Goal: Task Accomplishment & Management: Use online tool/utility

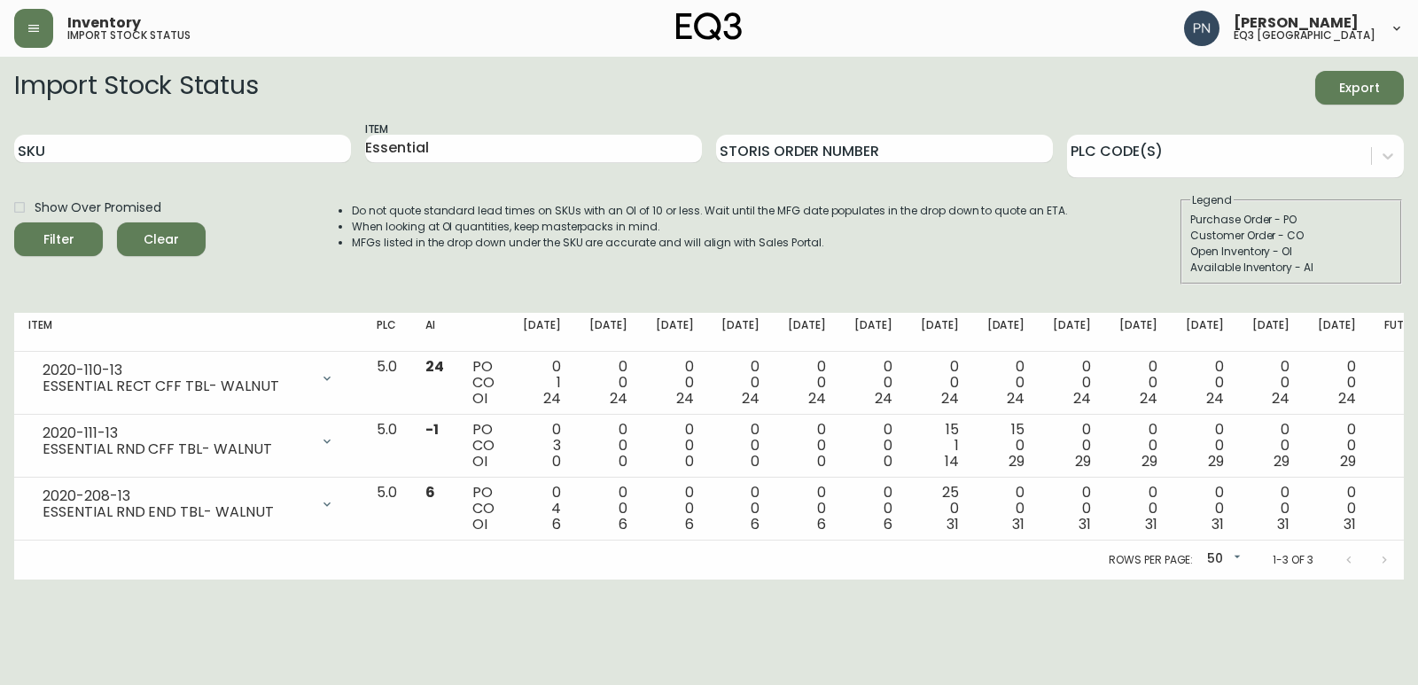
click at [185, 232] on span "Clear" at bounding box center [161, 240] width 60 height 22
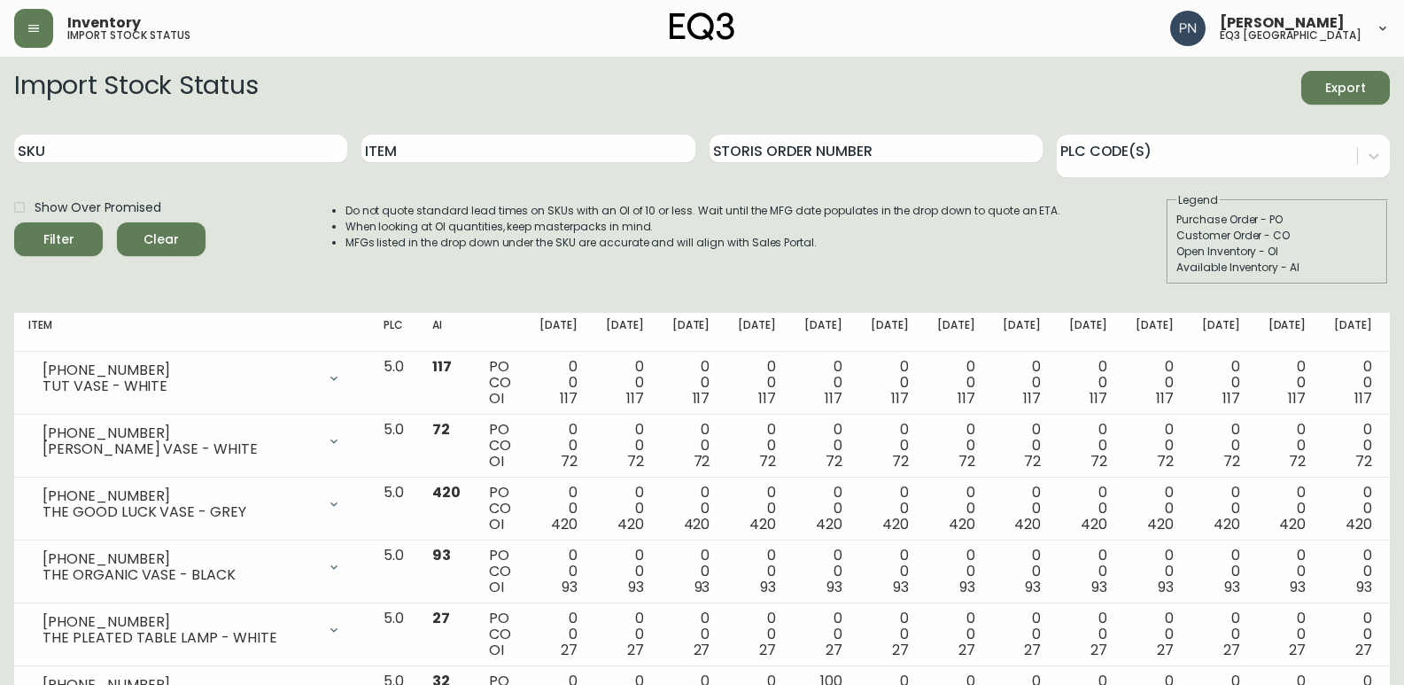
click at [279, 216] on div "Show Over Promised Filter Clear Do not quote standard lead times on SKUs with a…" at bounding box center [702, 238] width 1376 height 92
click at [149, 154] on input "SKU" at bounding box center [180, 149] width 333 height 28
paste input "[PHONE_NUMBER]"
type input "[PHONE_NUMBER]"
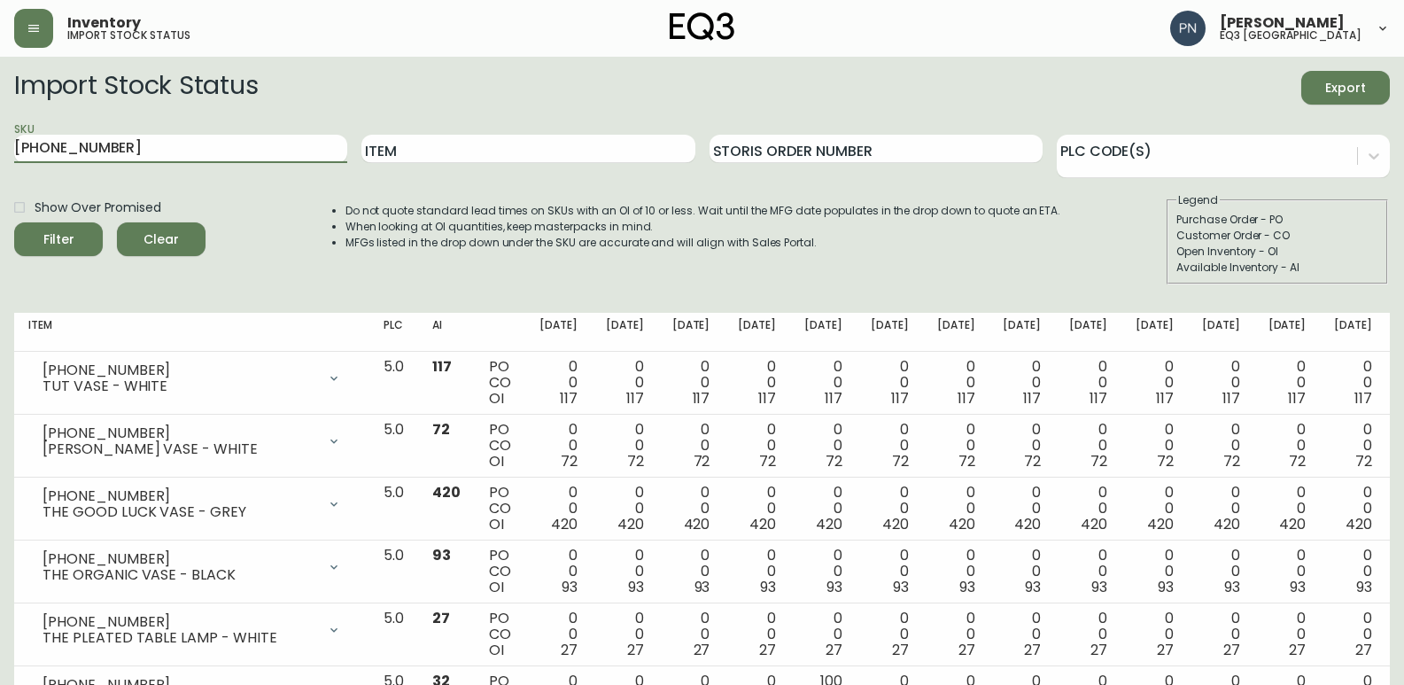
click at [76, 240] on span "Filter" at bounding box center [58, 240] width 60 height 22
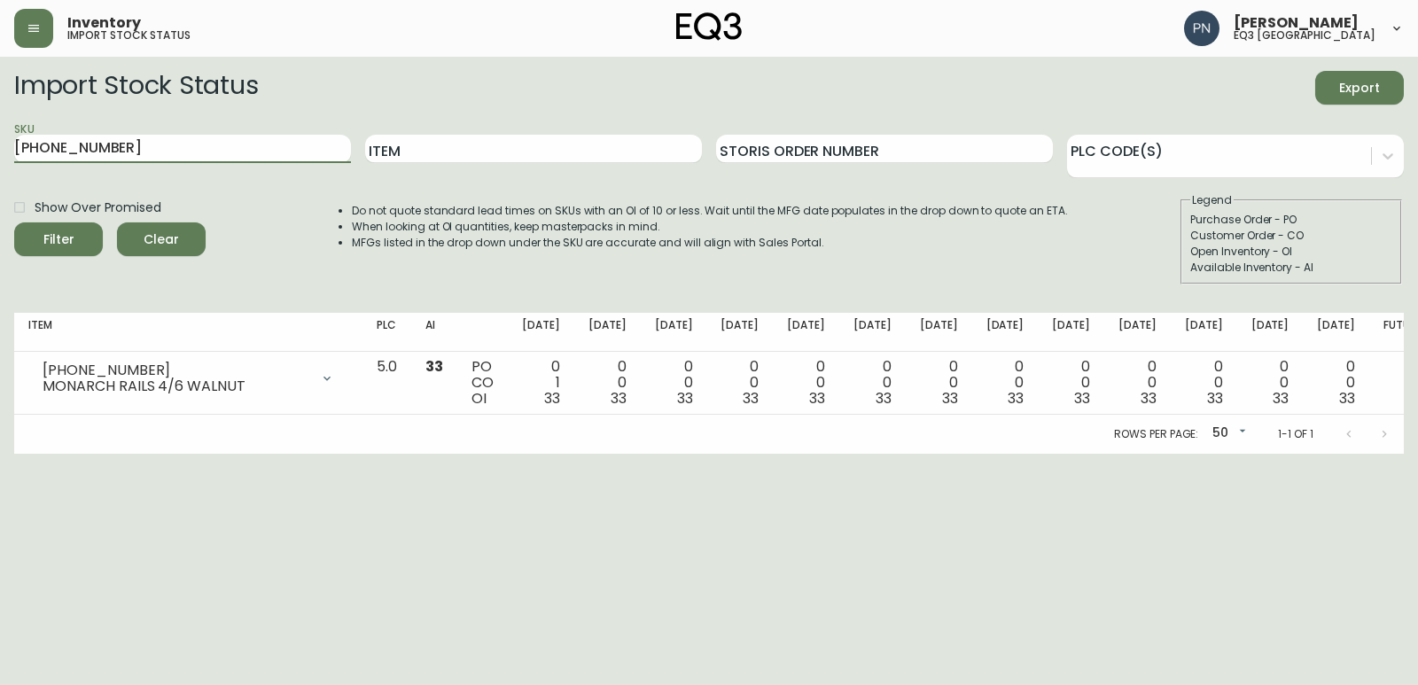
drag, startPoint x: 146, startPoint y: 143, endPoint x: 0, endPoint y: 144, distance: 146.2
click at [0, 144] on main "Import Stock Status Export SKU [PHONE_NUMBER] Item Storis Order Number PLC Code…" at bounding box center [709, 255] width 1418 height 397
paste input "[PHONE_NUMBER]"
type input "[PHONE_NUMBER]"
click at [14, 222] on button "Filter" at bounding box center [58, 239] width 89 height 34
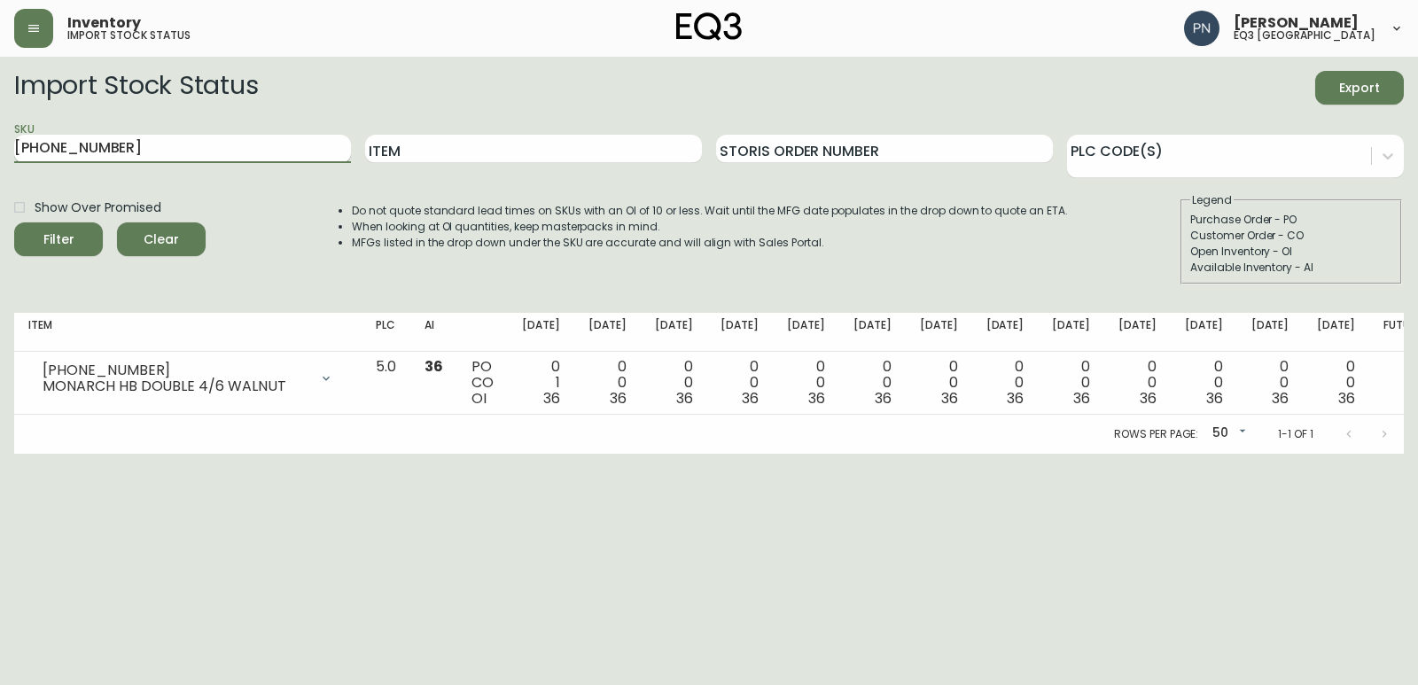
click at [113, 147] on input "[PHONE_NUMBER]" at bounding box center [182, 149] width 337 height 28
drag, startPoint x: 113, startPoint y: 147, endPoint x: 0, endPoint y: 136, distance: 113.9
click at [0, 136] on main "Import Stock Status Export SKU [PHONE_NUMBER] Item Storis Order Number PLC Code…" at bounding box center [709, 255] width 1418 height 397
paste input "[PHONE_NUMBER]"
type input "[PHONE_NUMBER]"
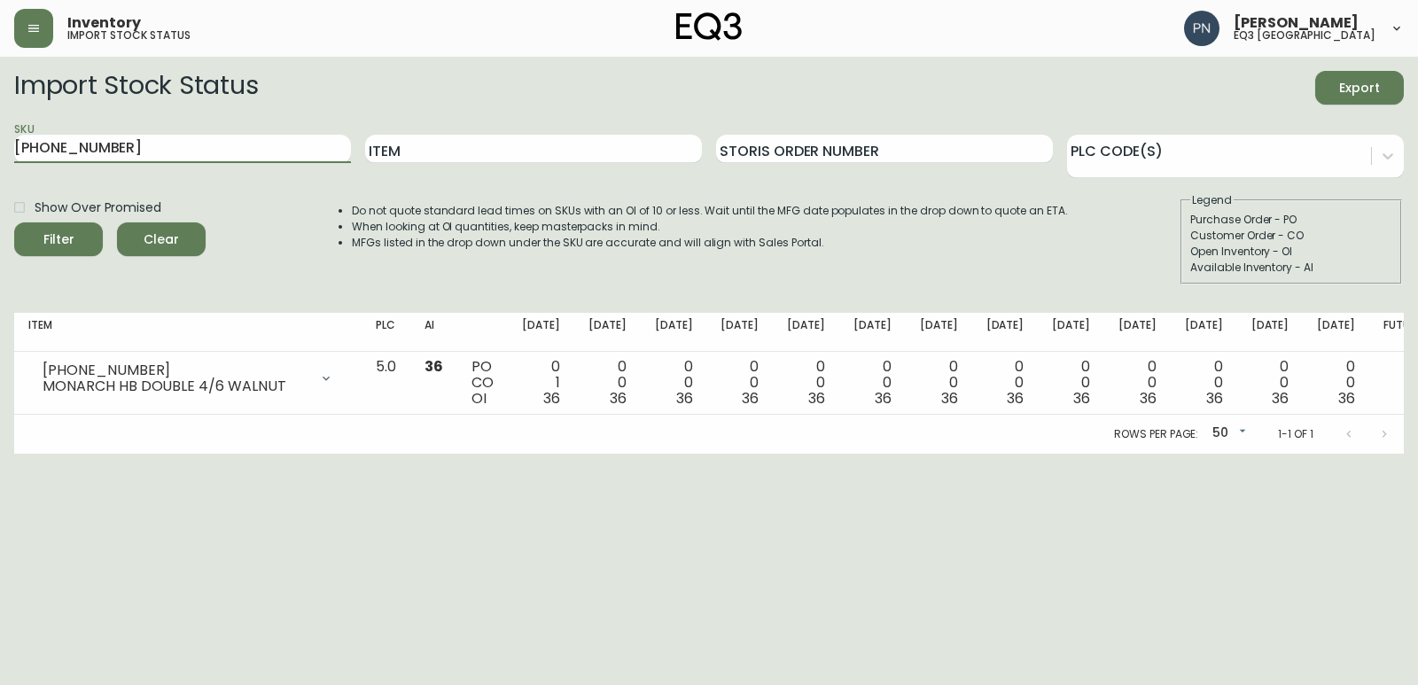
click at [14, 222] on button "Filter" at bounding box center [58, 239] width 89 height 34
drag, startPoint x: 121, startPoint y: 144, endPoint x: 0, endPoint y: 144, distance: 121.4
click at [0, 144] on main "Import Stock Status Export SKU [PHONE_NUMBER] Item Storis Order Number PLC Code…" at bounding box center [709, 255] width 1418 height 397
paste input "[PHONE_NUMBER]"
type input "[PHONE_NUMBER]"
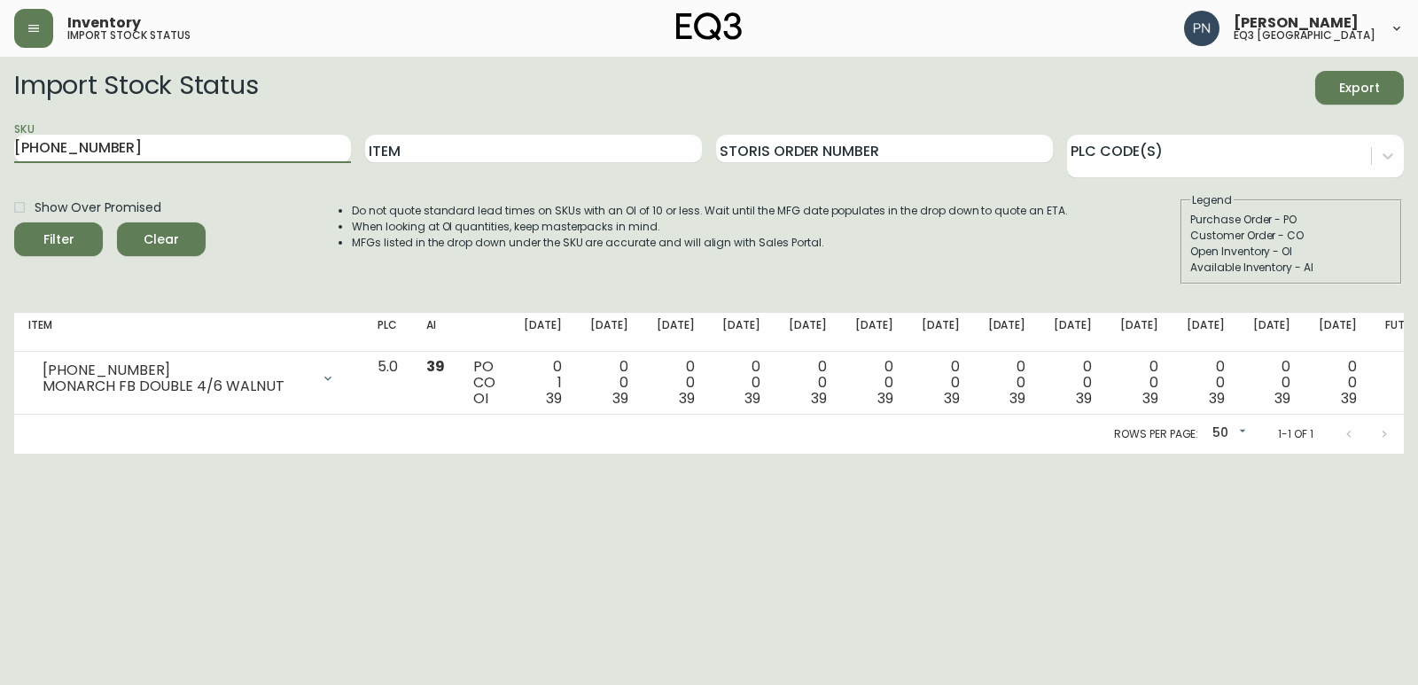
click at [14, 222] on button "Filter" at bounding box center [58, 239] width 89 height 34
